Goal: Task Accomplishment & Management: Manage account settings

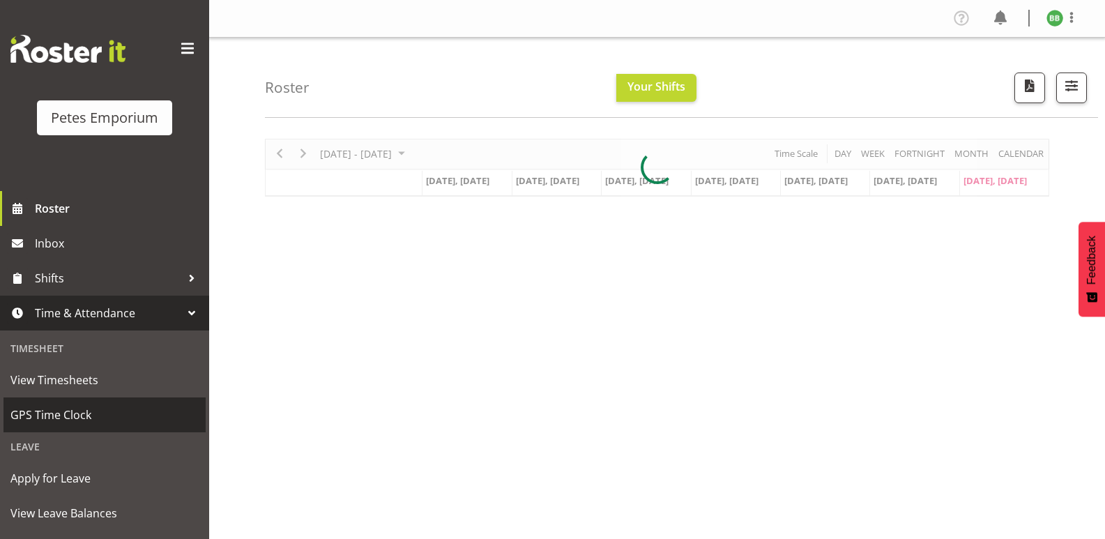
click at [100, 414] on span "GPS Time Clock" at bounding box center [104, 414] width 188 height 21
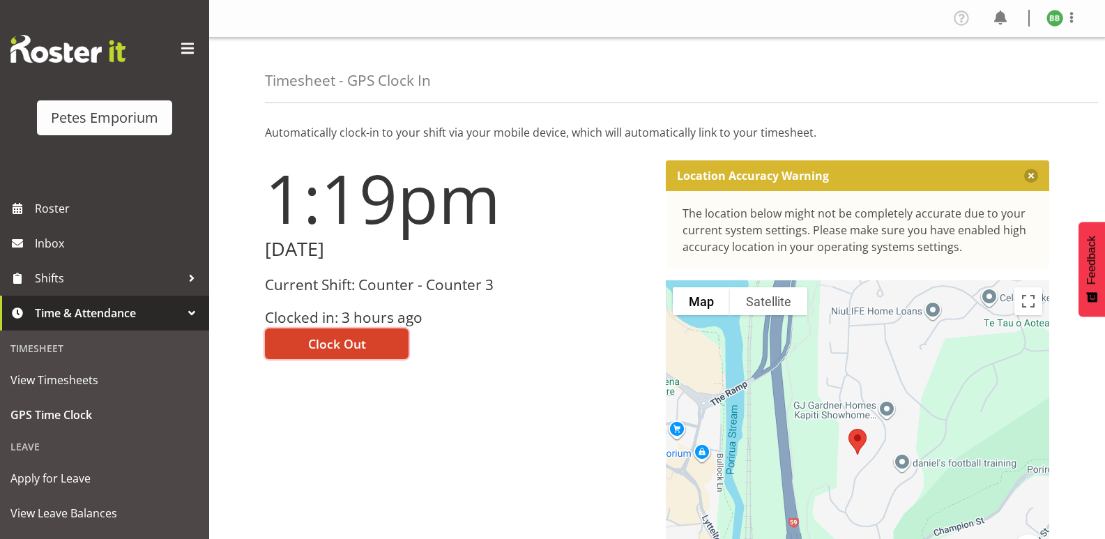
click at [318, 344] on span "Clock Out" at bounding box center [337, 344] width 58 height 18
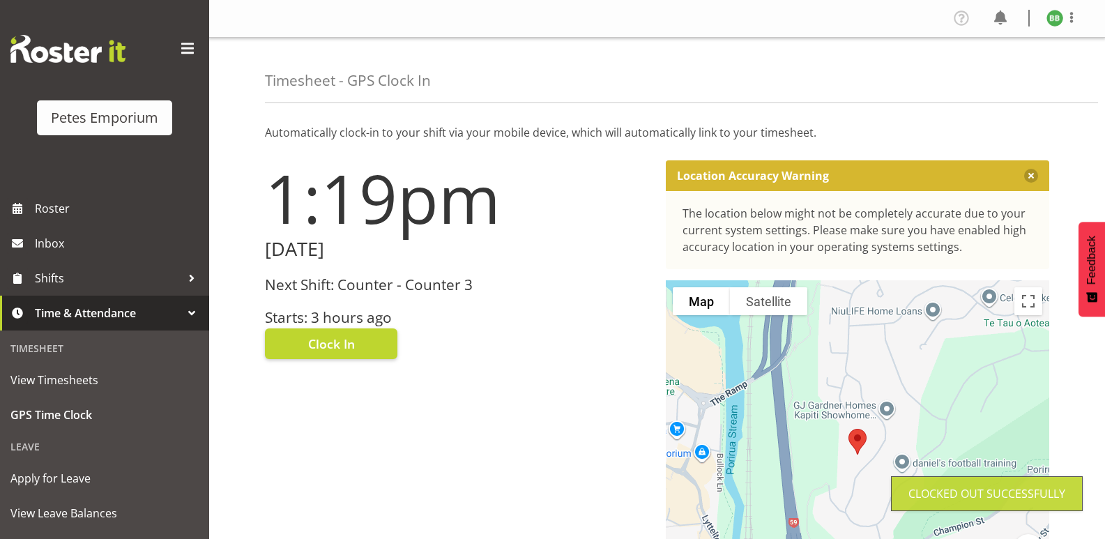
click at [1052, 23] on img at bounding box center [1054, 18] width 17 height 17
click at [998, 72] on link "Log Out" at bounding box center [1013, 73] width 134 height 25
